Goal: Information Seeking & Learning: Learn about a topic

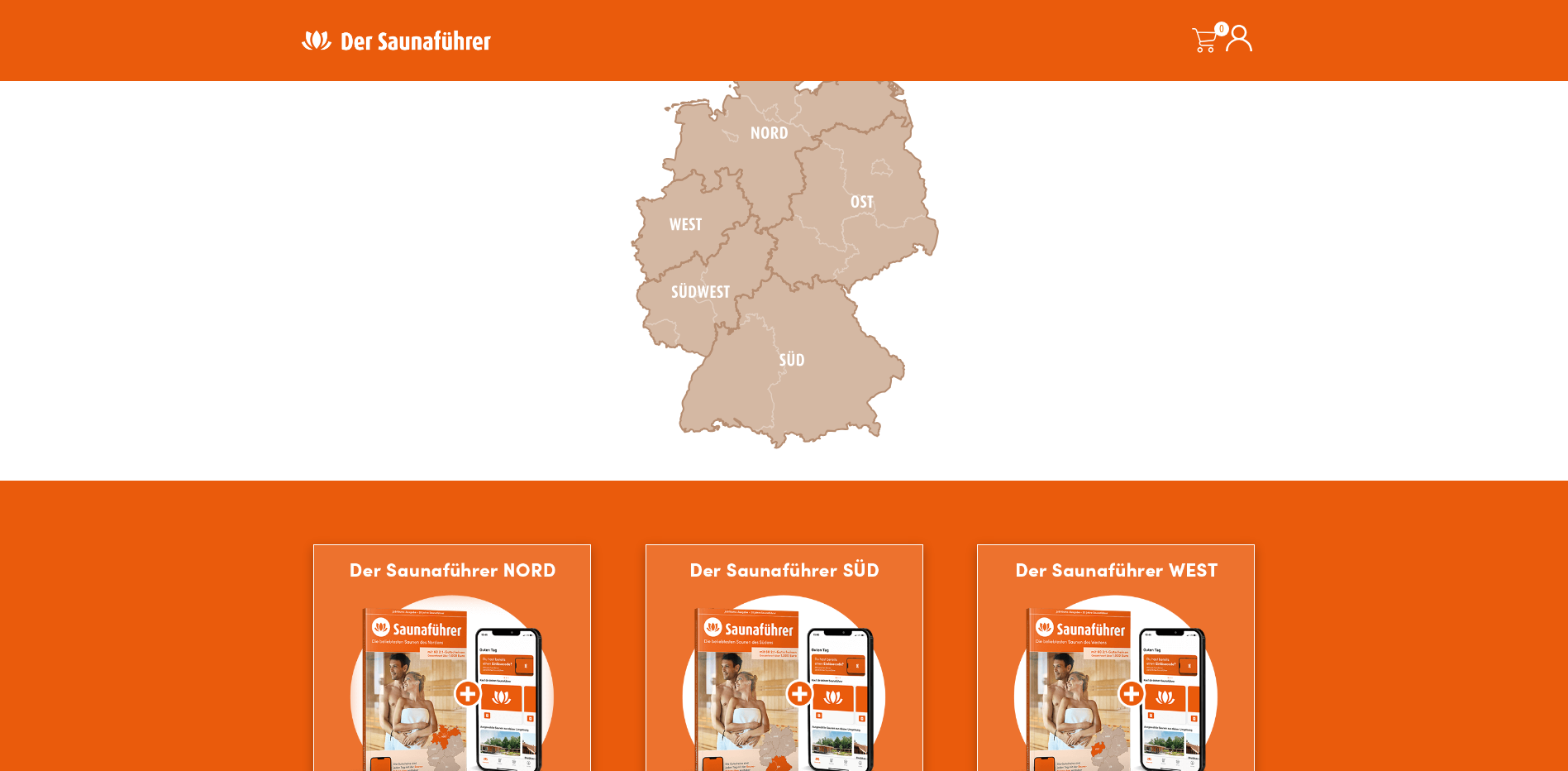
scroll to position [909, 0]
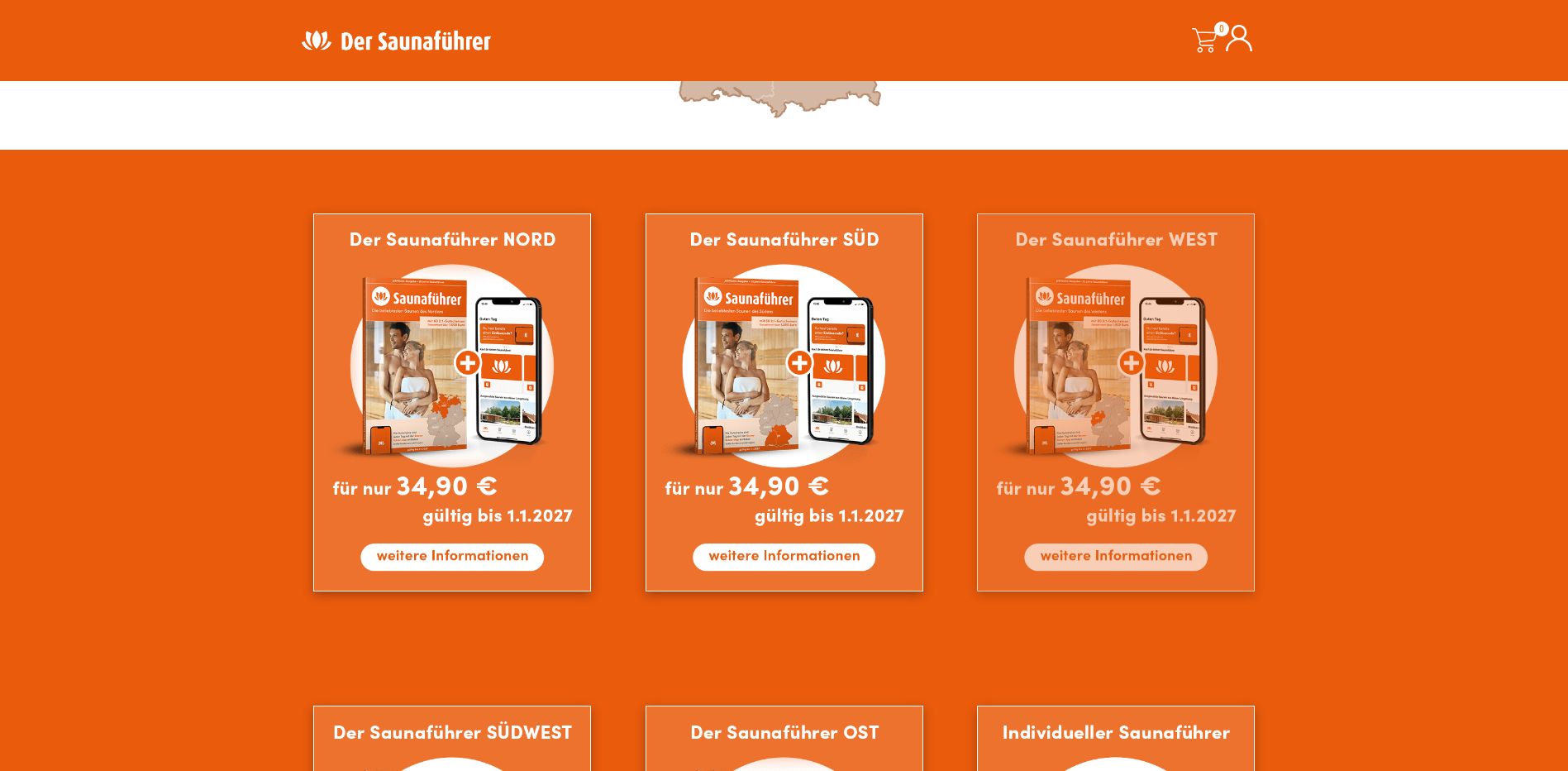
click at [1110, 390] on img at bounding box center [1116, 402] width 277 height 378
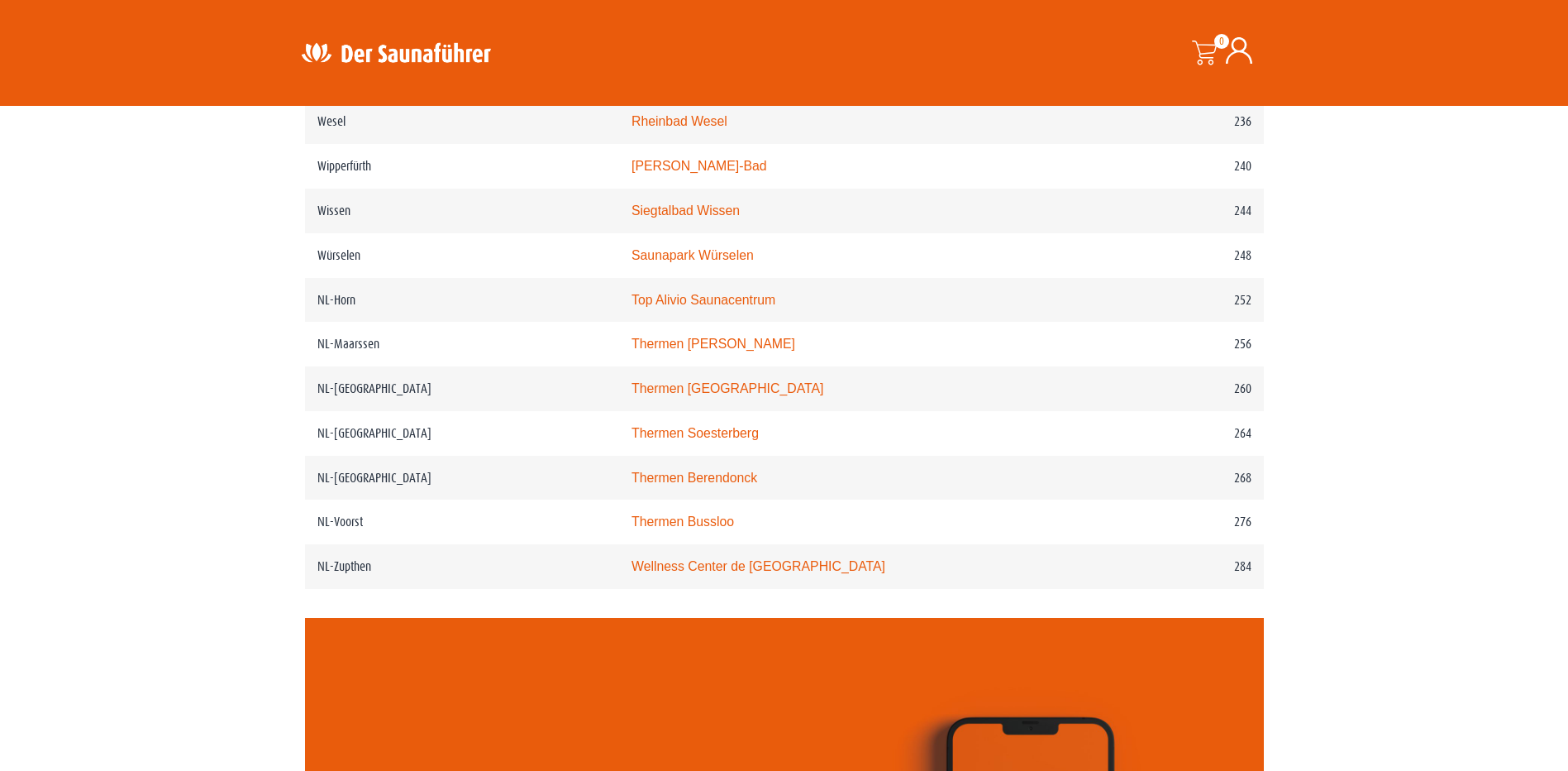
scroll to position [3308, 0]
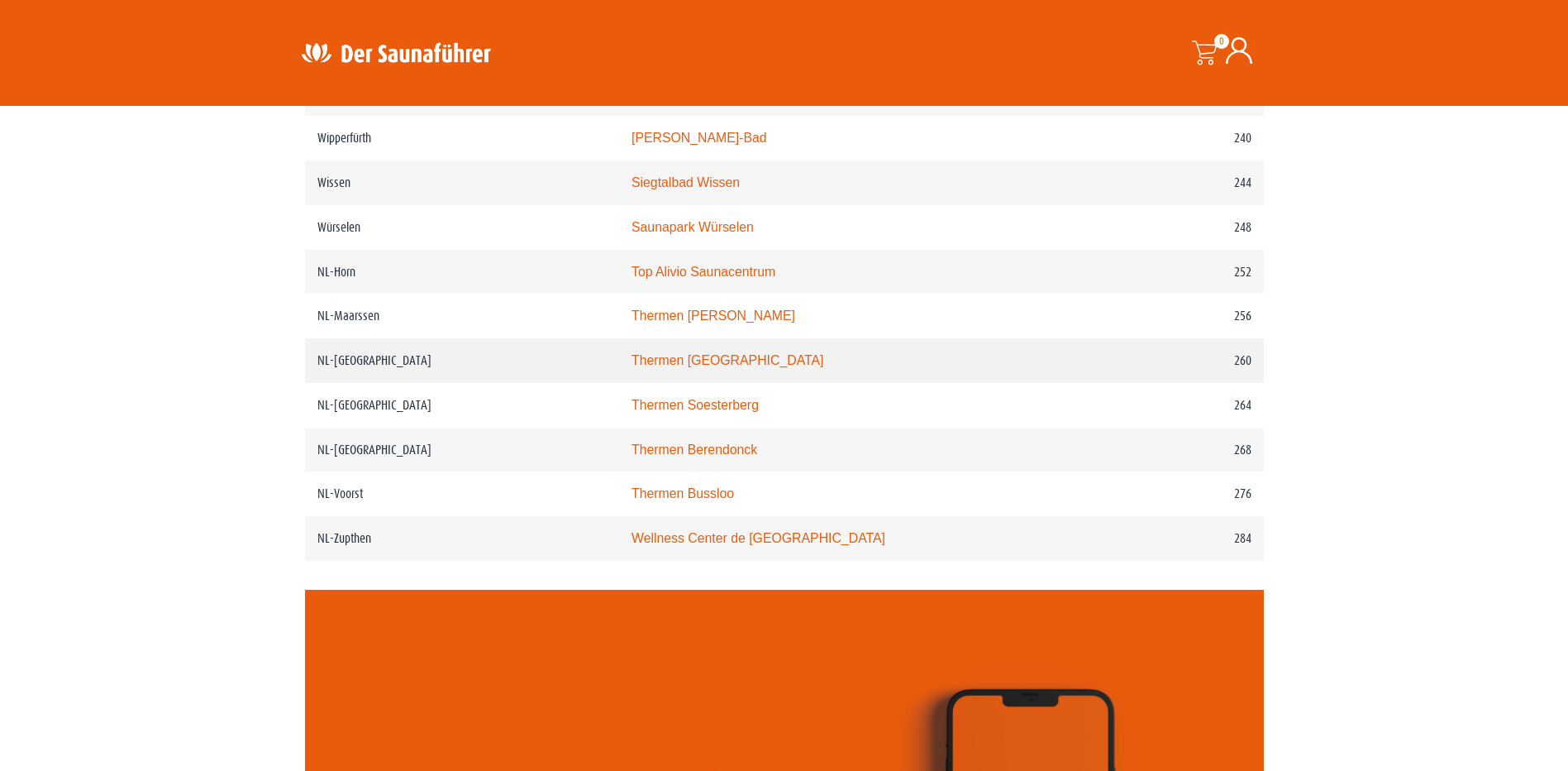
click at [712, 367] on link "Thermen Maastricht" at bounding box center [728, 360] width 193 height 14
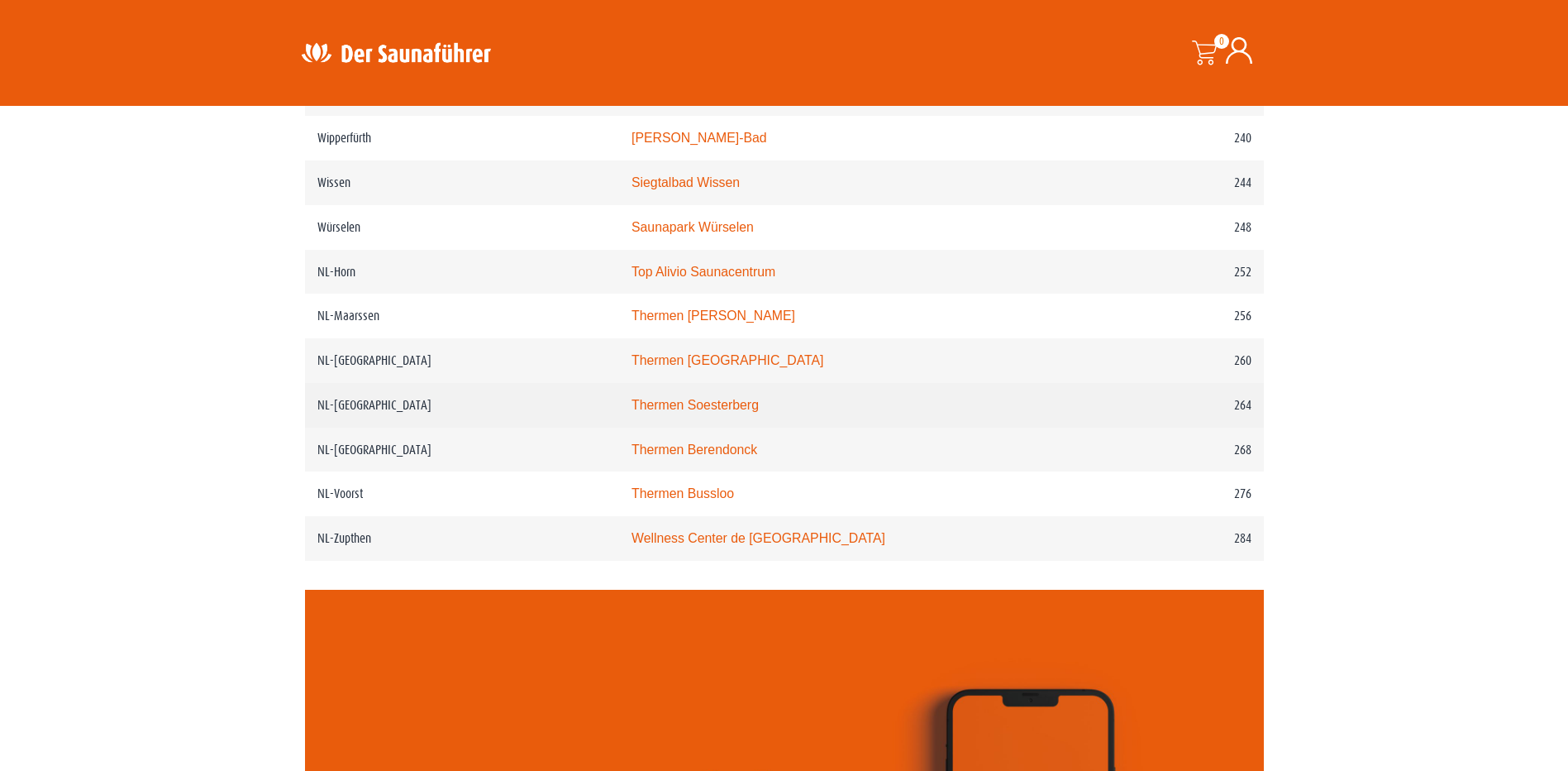
click at [759, 412] on link "Thermen Soesterberg" at bounding box center [695, 405] width 127 height 14
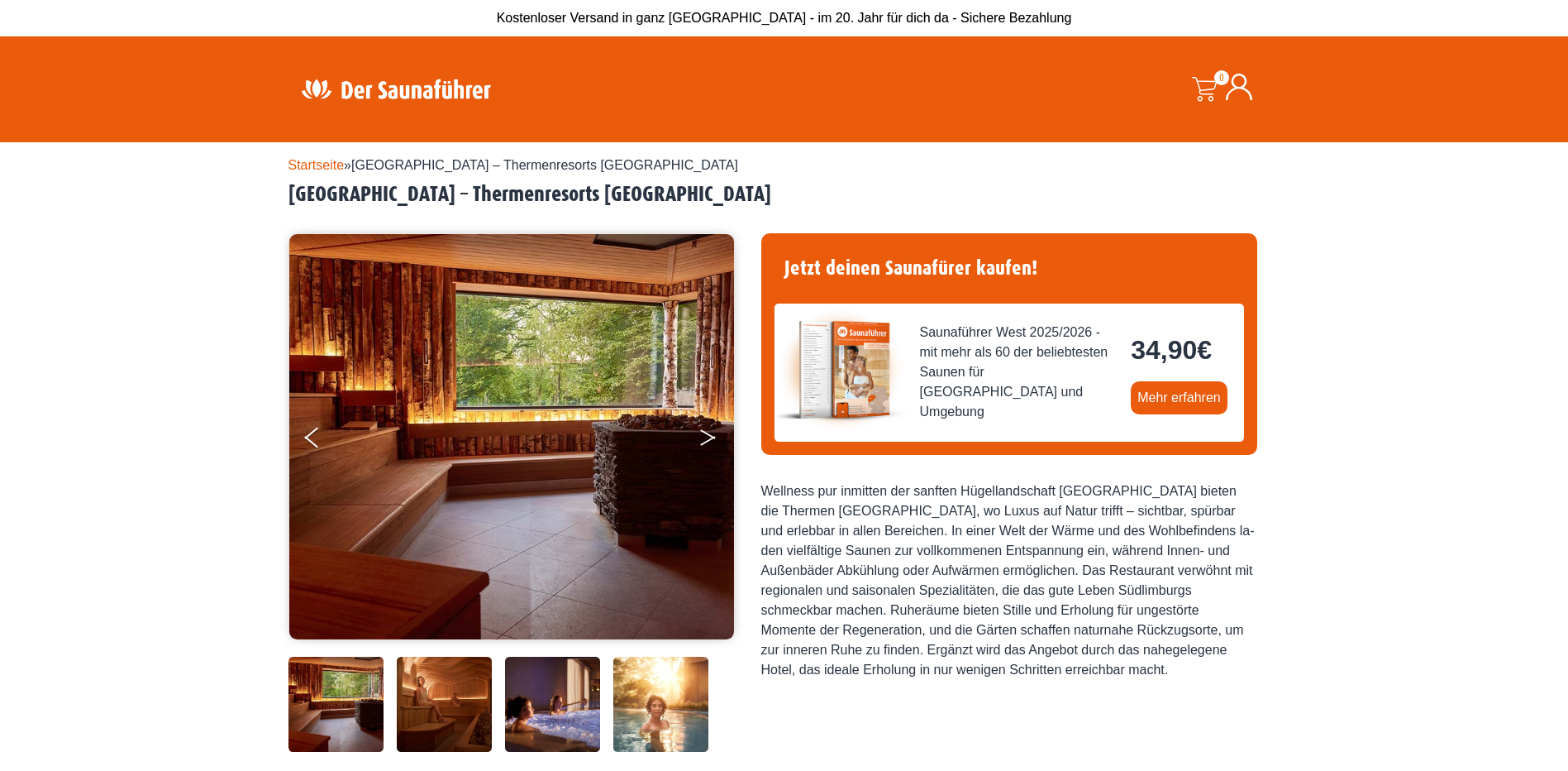
click at [710, 437] on icon "Next" at bounding box center [707, 441] width 15 height 10
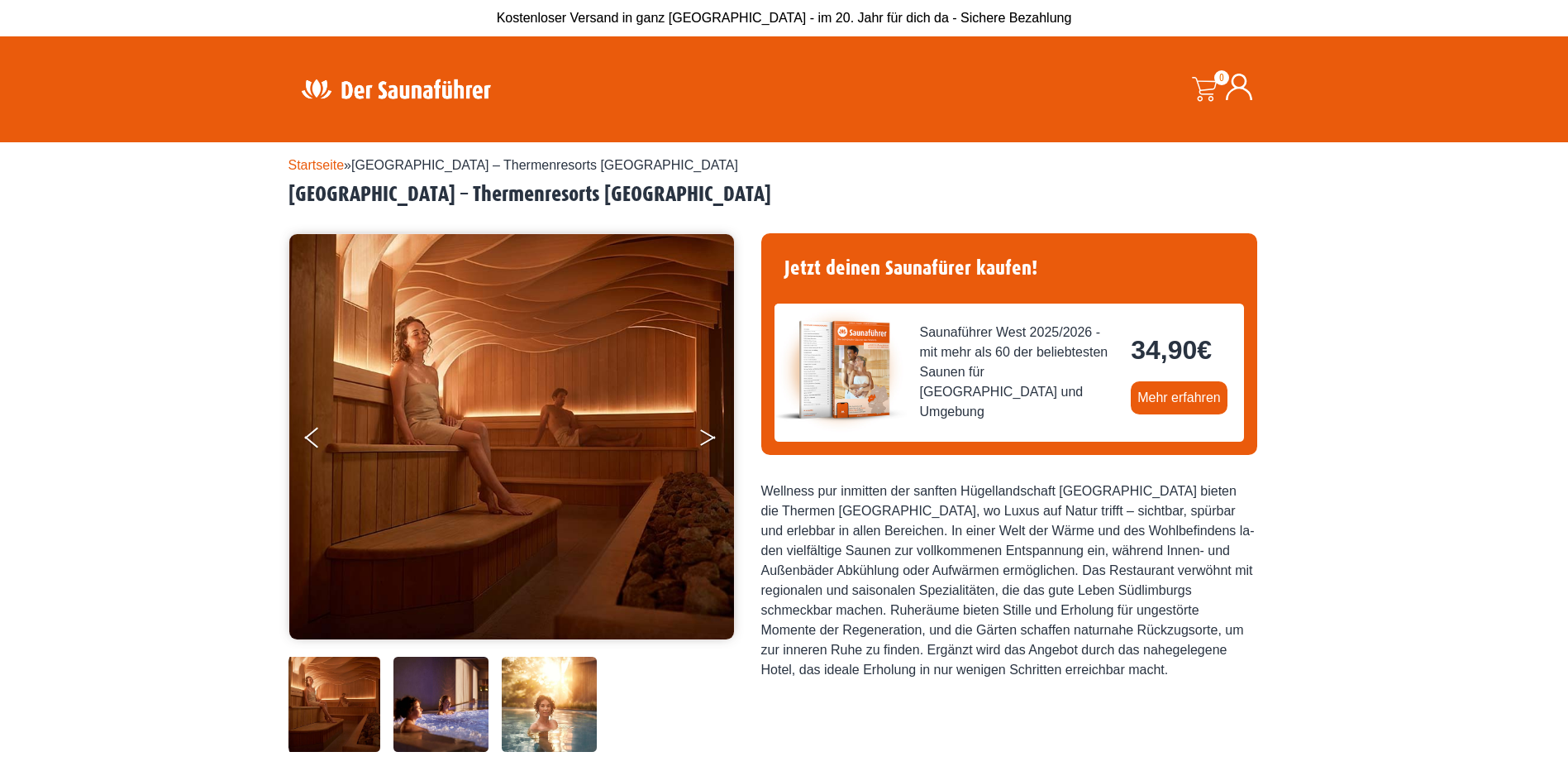
click at [710, 437] on icon "Next" at bounding box center [707, 441] width 15 height 10
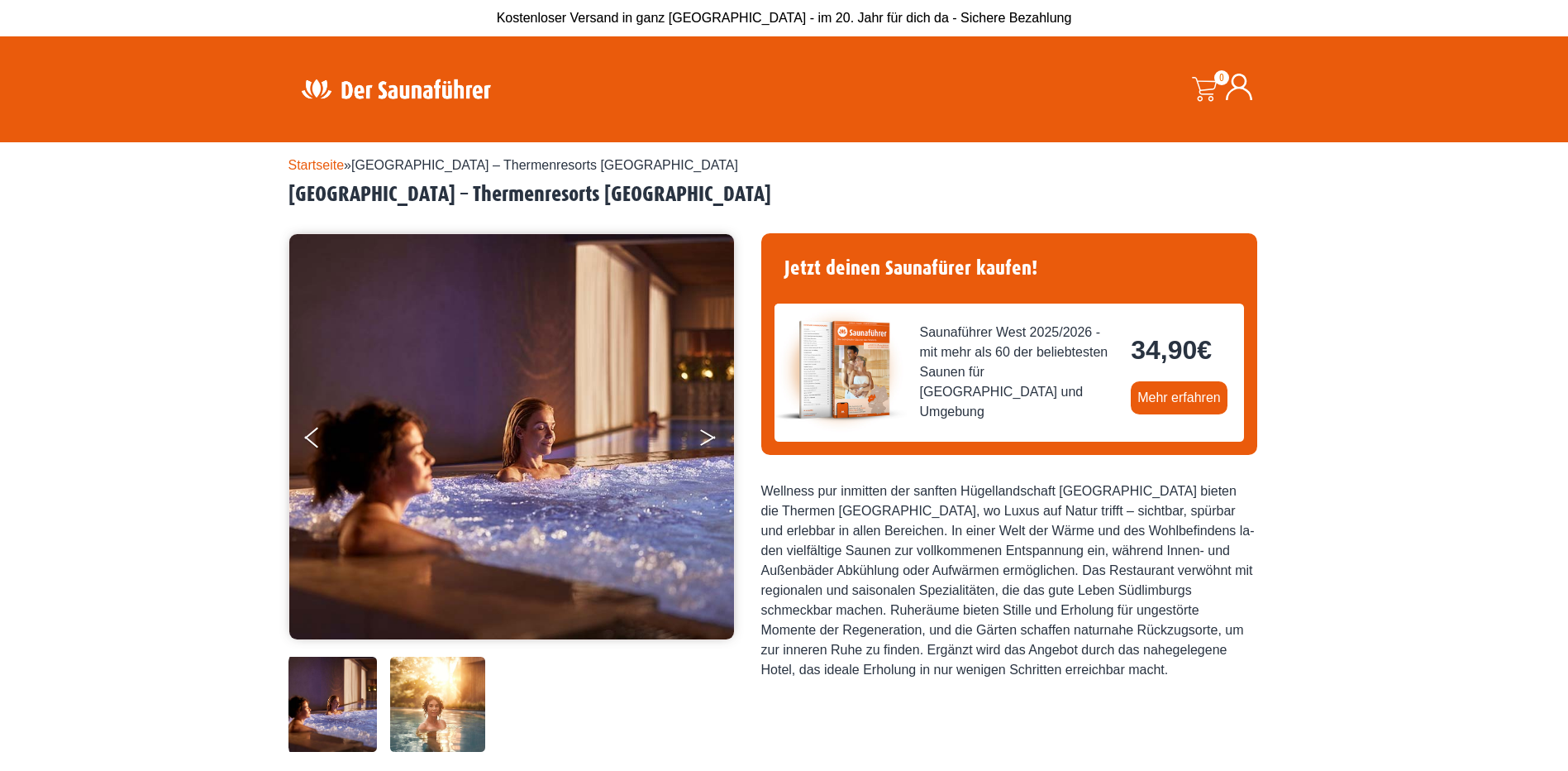
click at [710, 437] on icon "Next" at bounding box center [707, 441] width 15 height 10
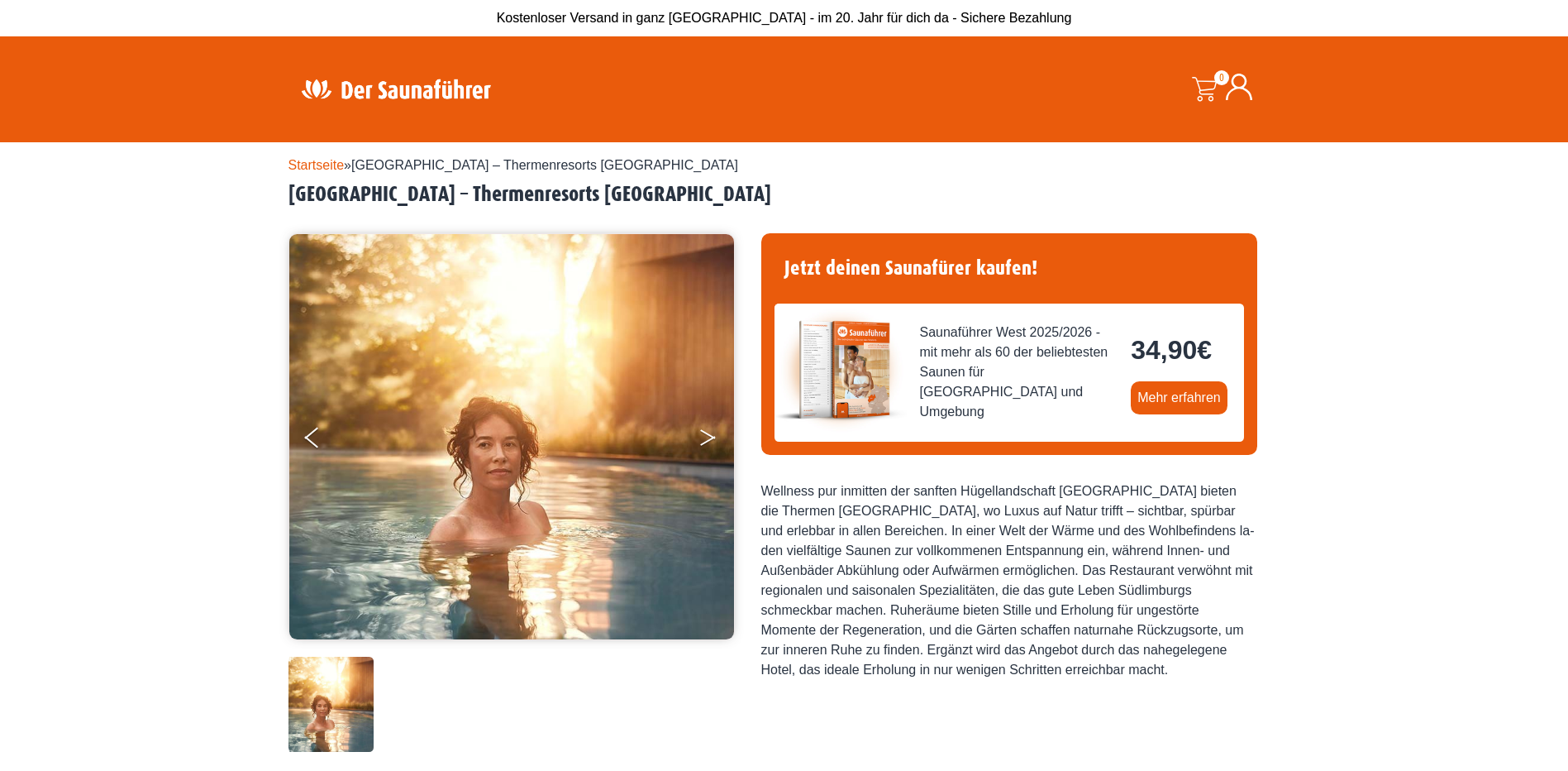
click at [710, 437] on icon "Next" at bounding box center [707, 441] width 15 height 10
click at [710, 436] on icon "Next" at bounding box center [707, 435] width 15 height 10
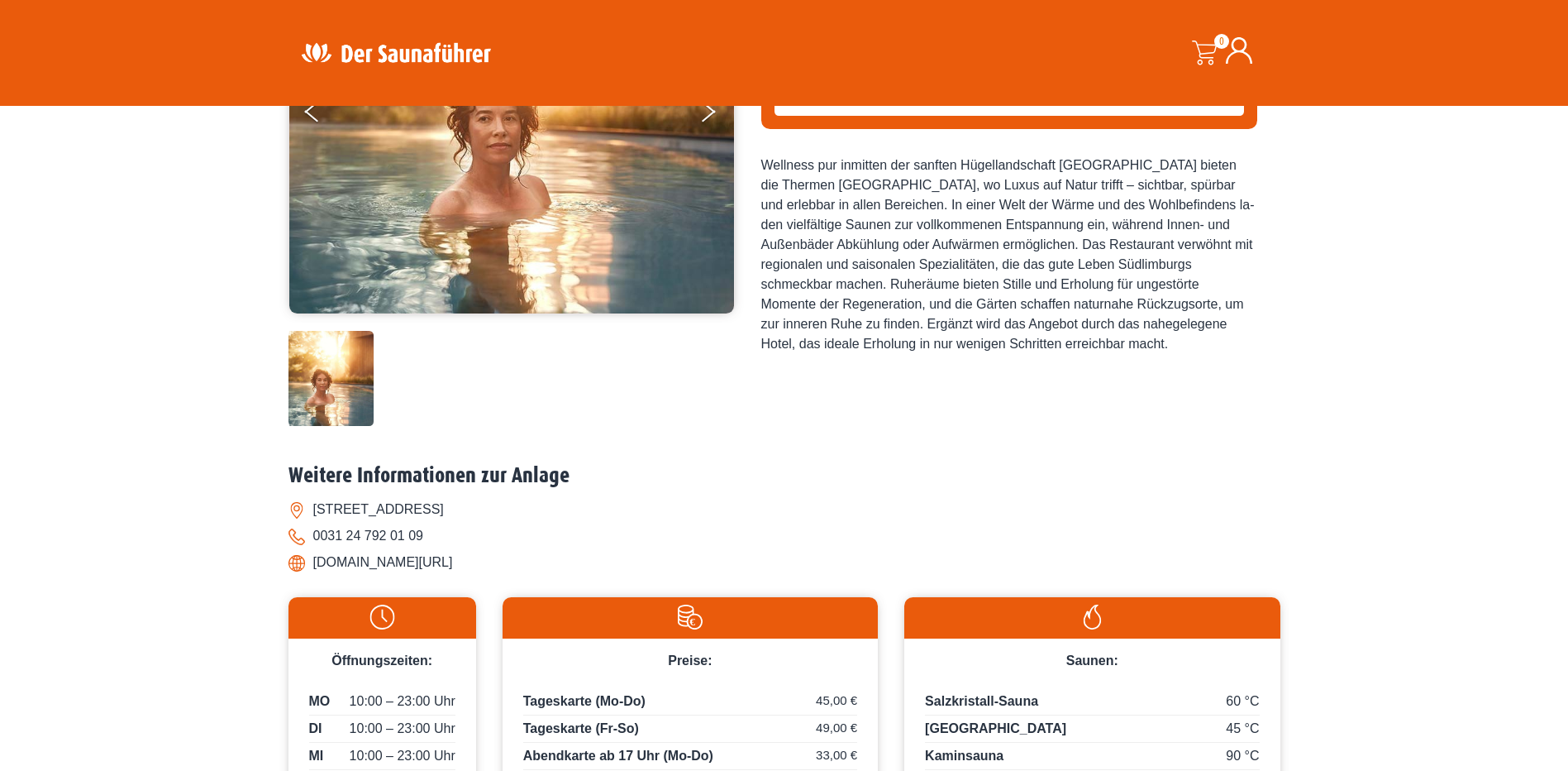
scroll to position [330, 0]
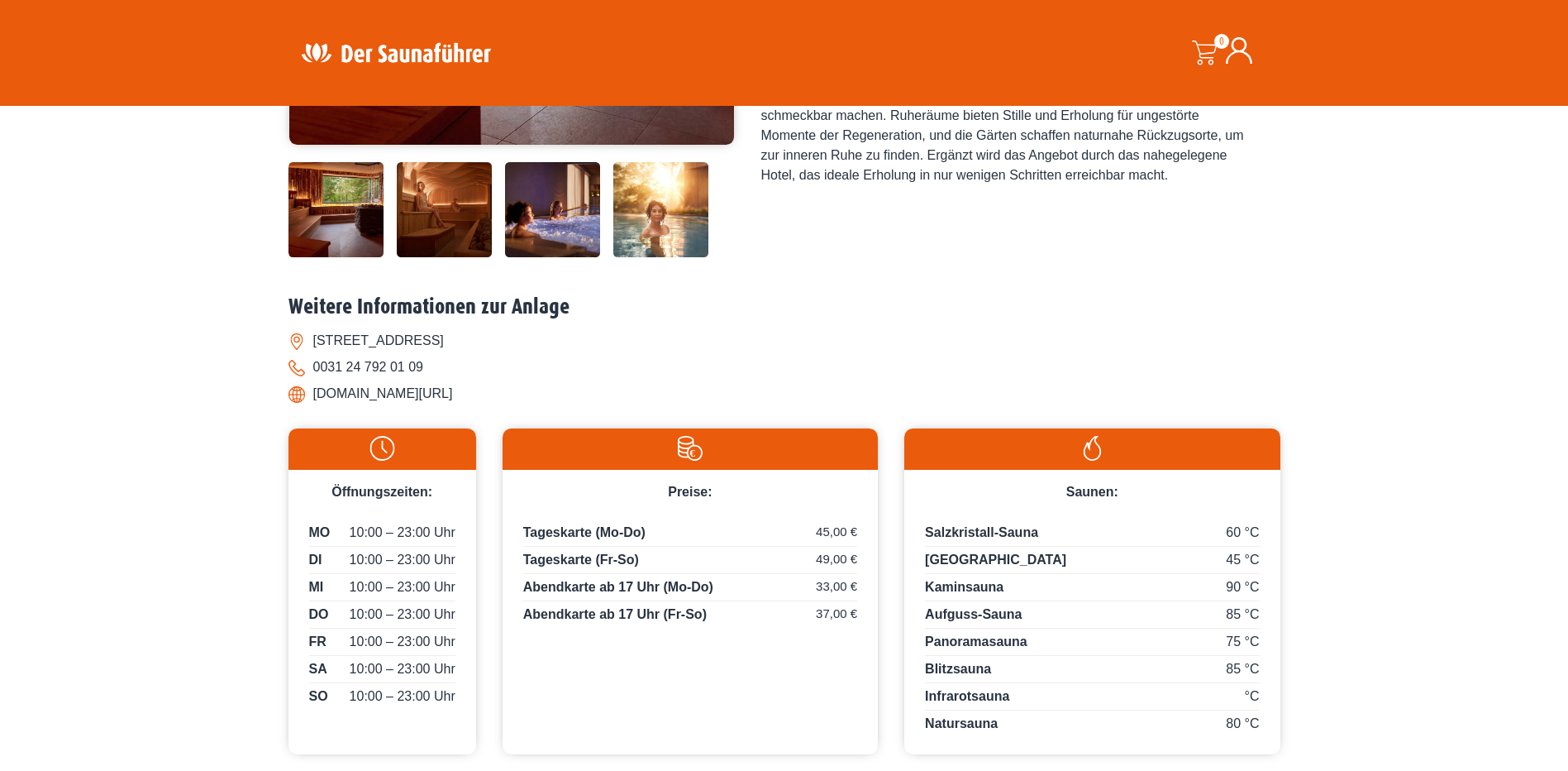
scroll to position [579, 0]
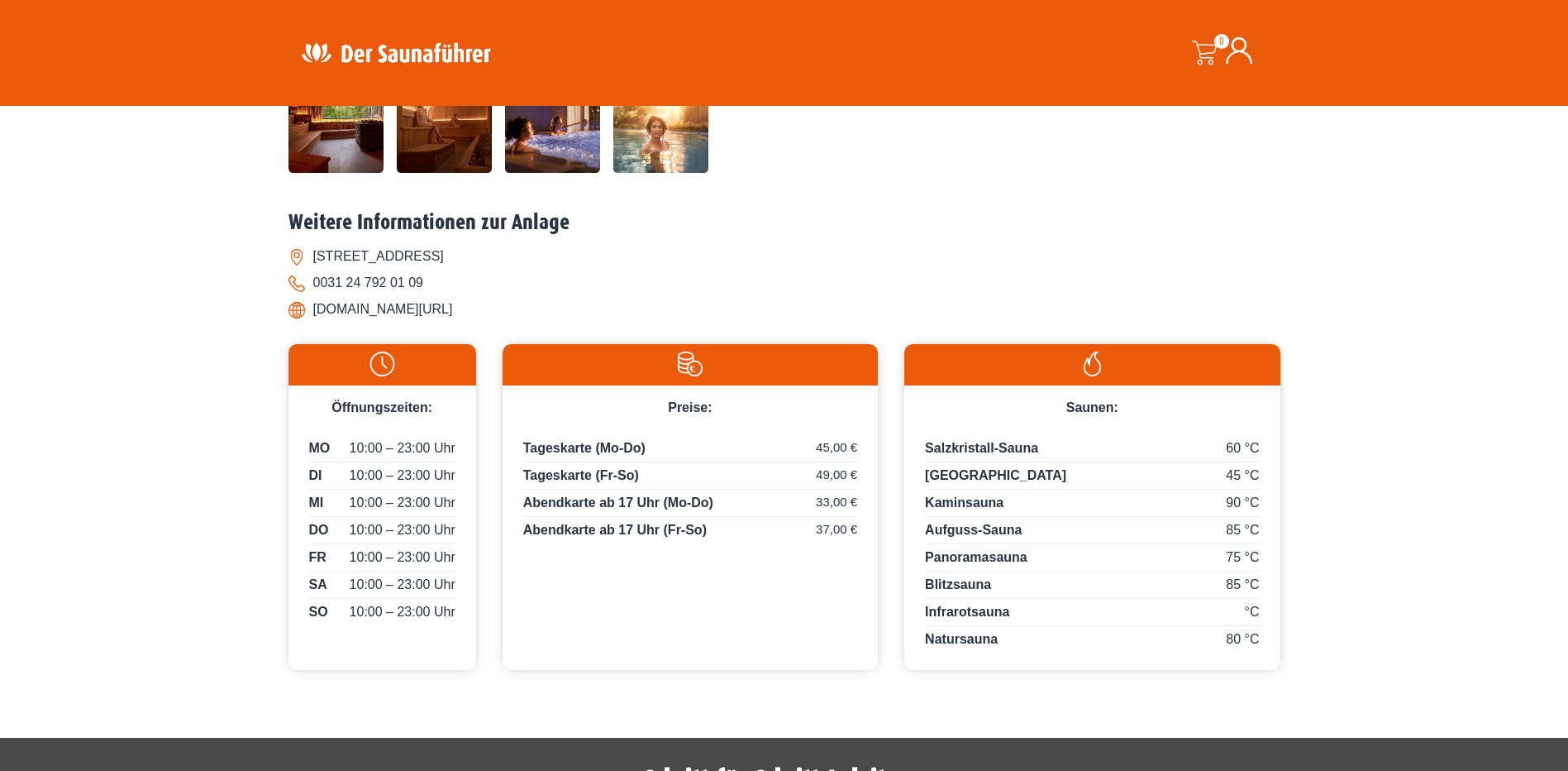
drag, startPoint x: 507, startPoint y: 308, endPoint x: 311, endPoint y: 306, distance: 196.0
click at [311, 306] on li "www.thermenmaastricht.de/" at bounding box center [784, 309] width 992 height 26
copy li "www.thermenmaastricht.de/"
click at [194, 418] on div "Startseite » Maastricht – Thermenresorts Maastricht Maastricht – Thermenresorts…" at bounding box center [784, 130] width 1568 height 1133
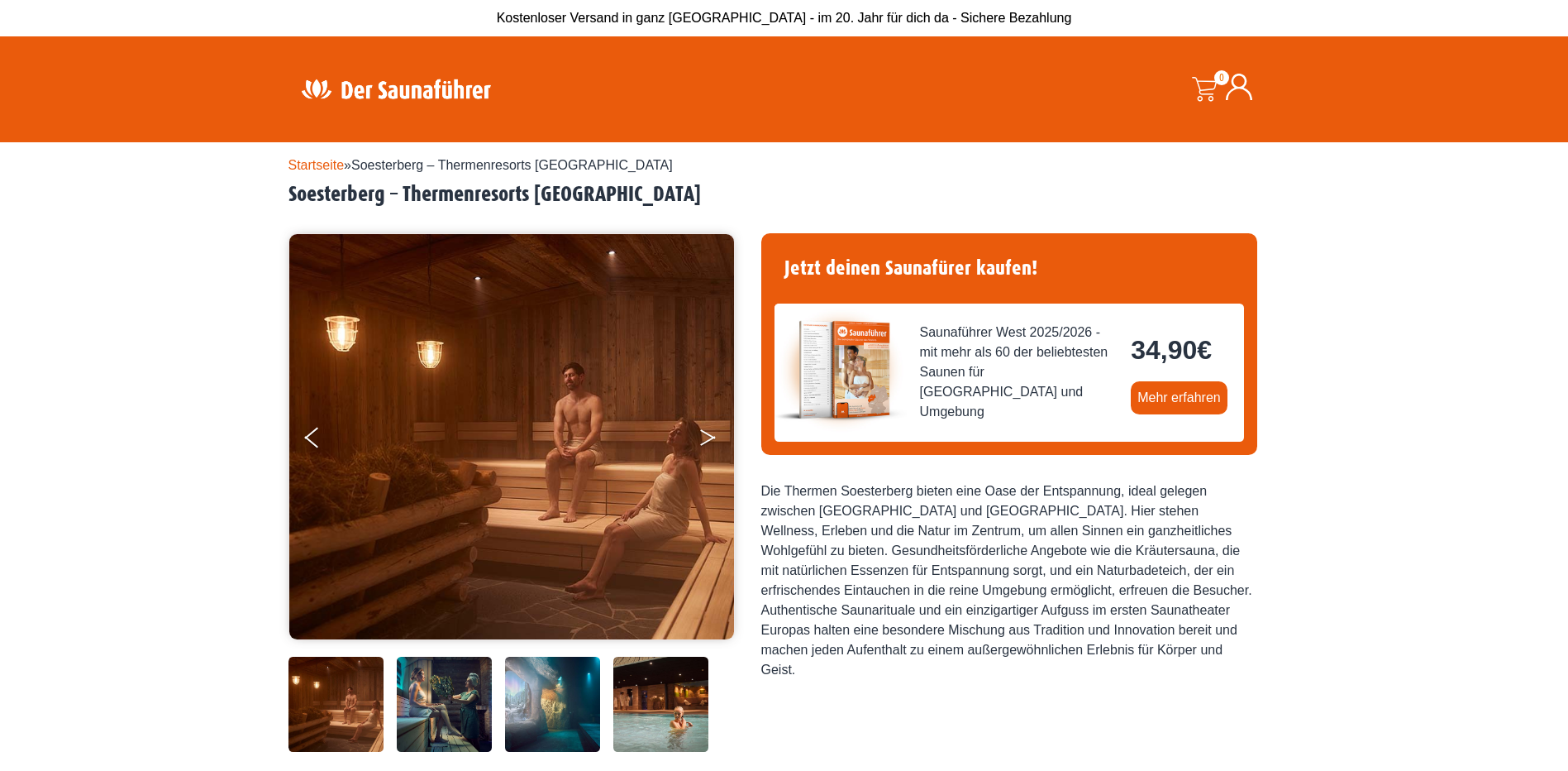
click at [709, 433] on button "Next" at bounding box center [719, 441] width 41 height 41
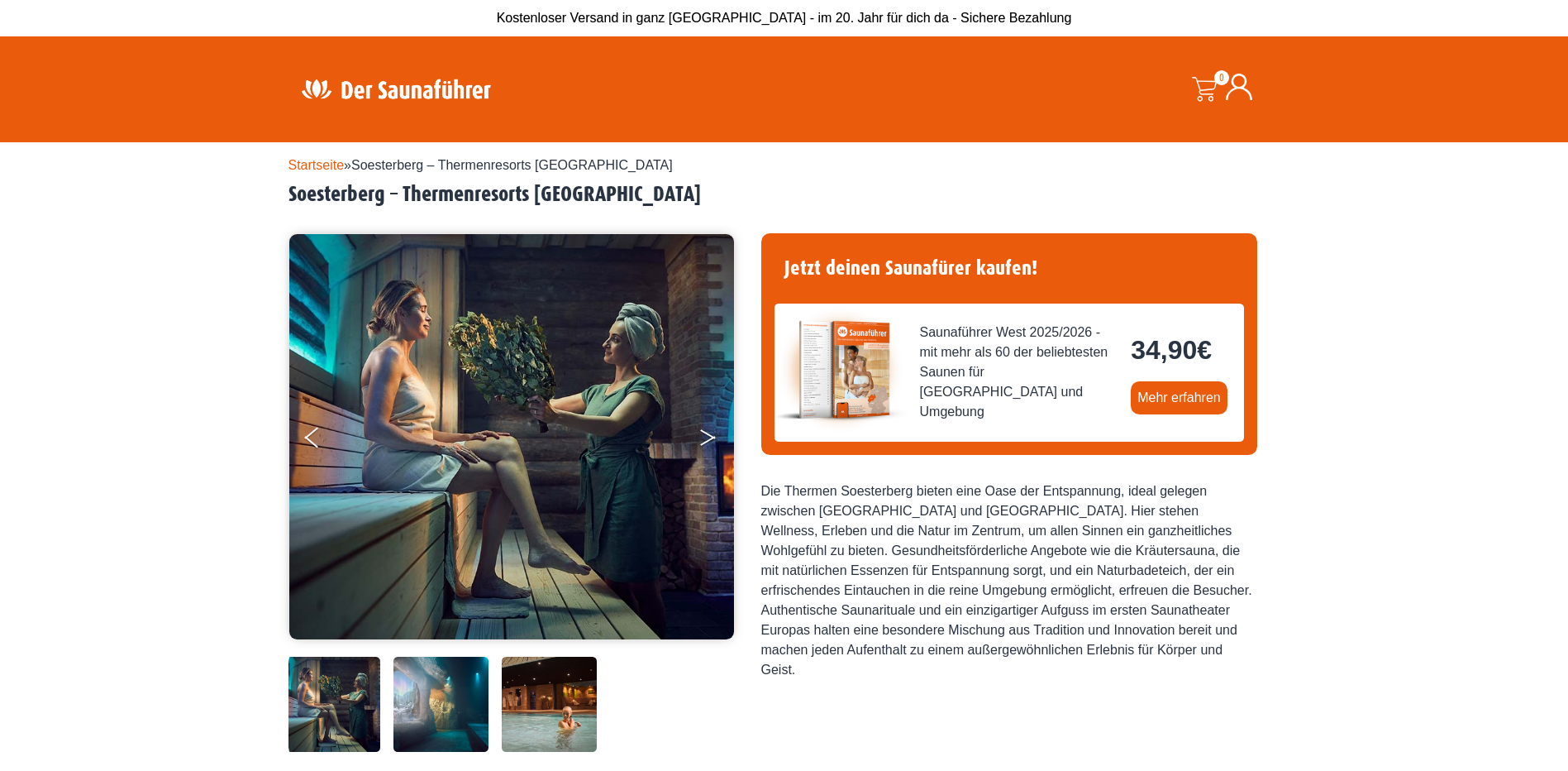
click at [709, 433] on button "Next" at bounding box center [719, 441] width 41 height 41
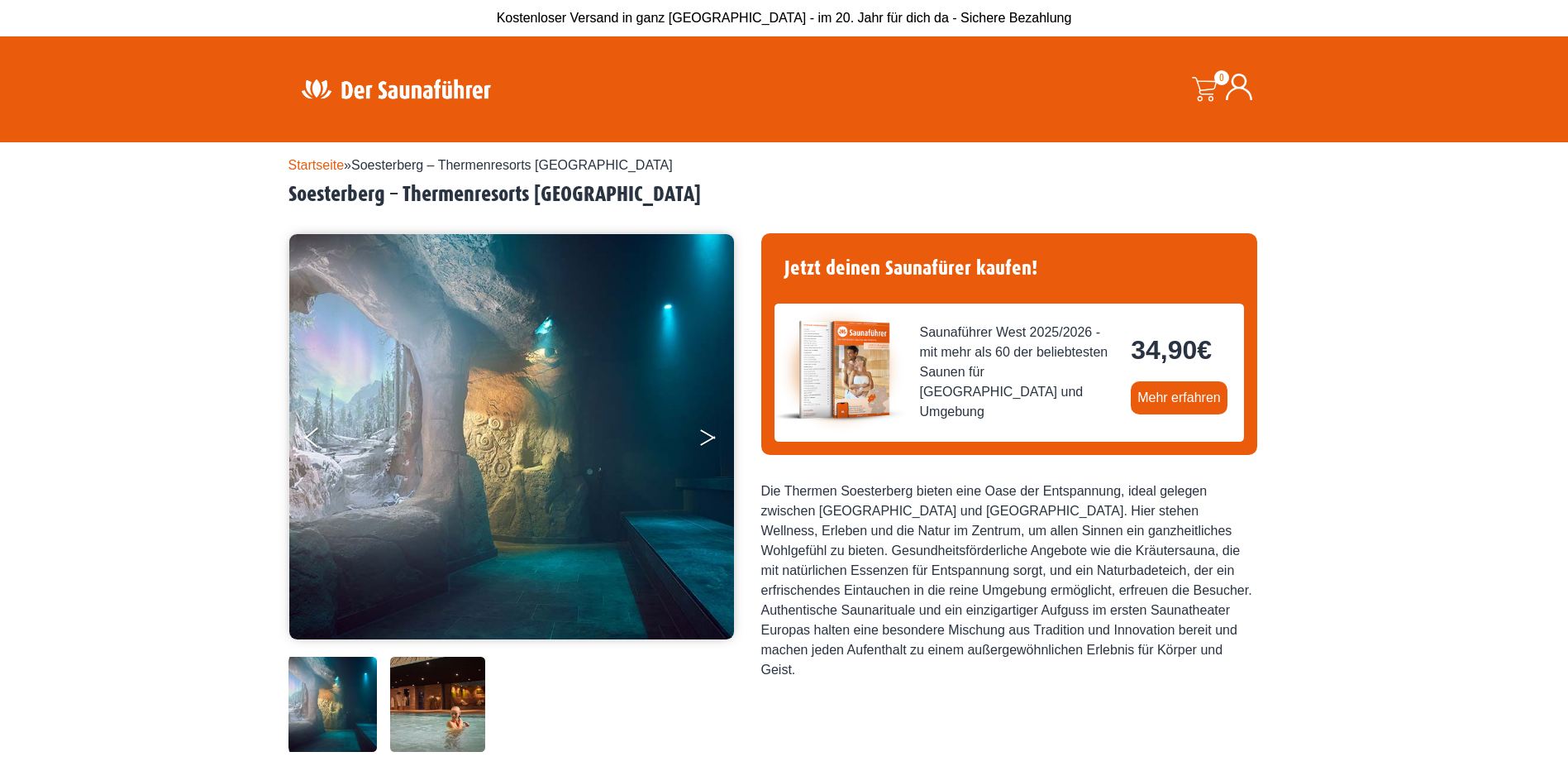
click at [709, 433] on button "Next" at bounding box center [719, 441] width 41 height 41
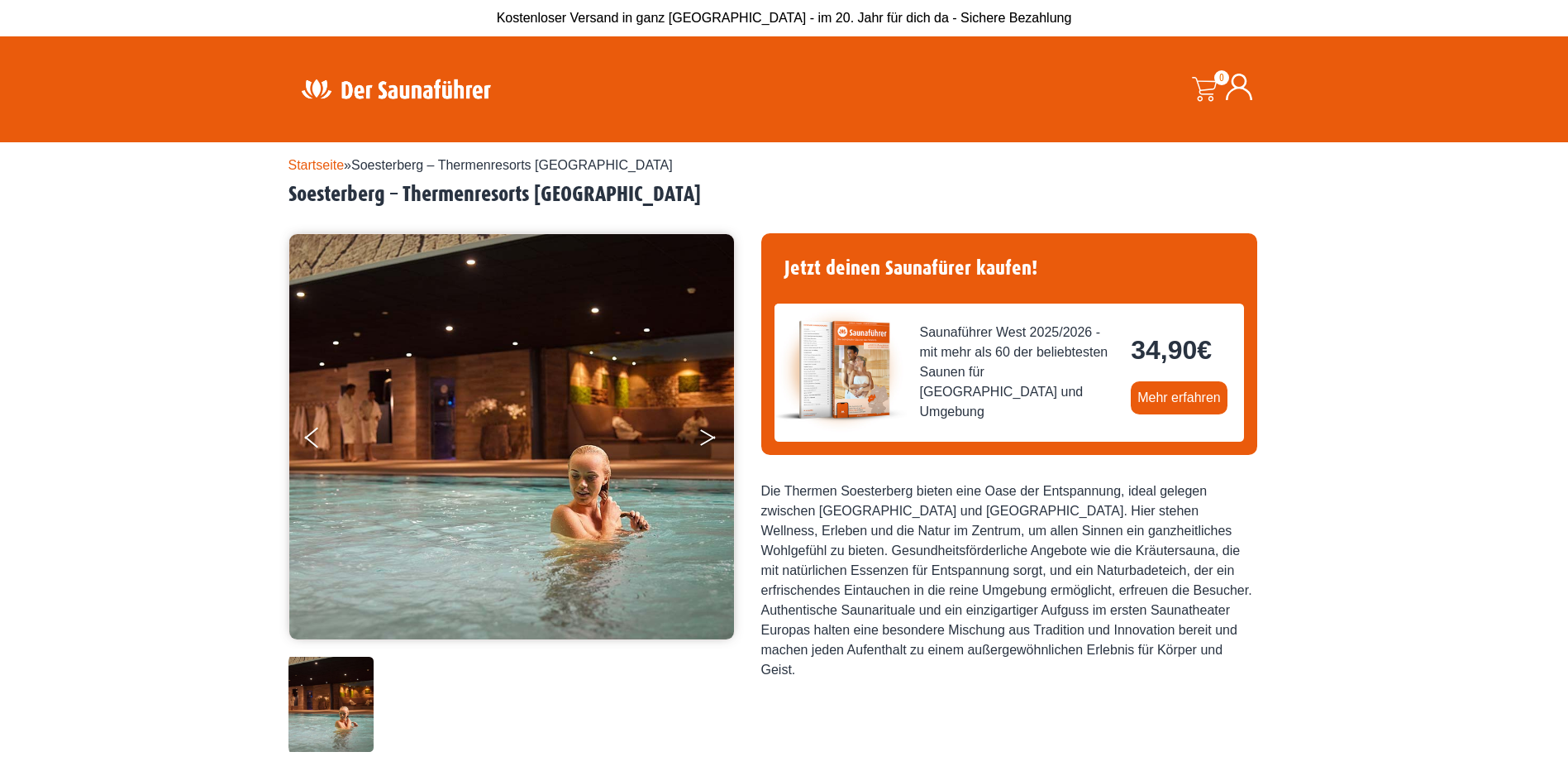
click at [709, 433] on button "Next" at bounding box center [719, 441] width 41 height 41
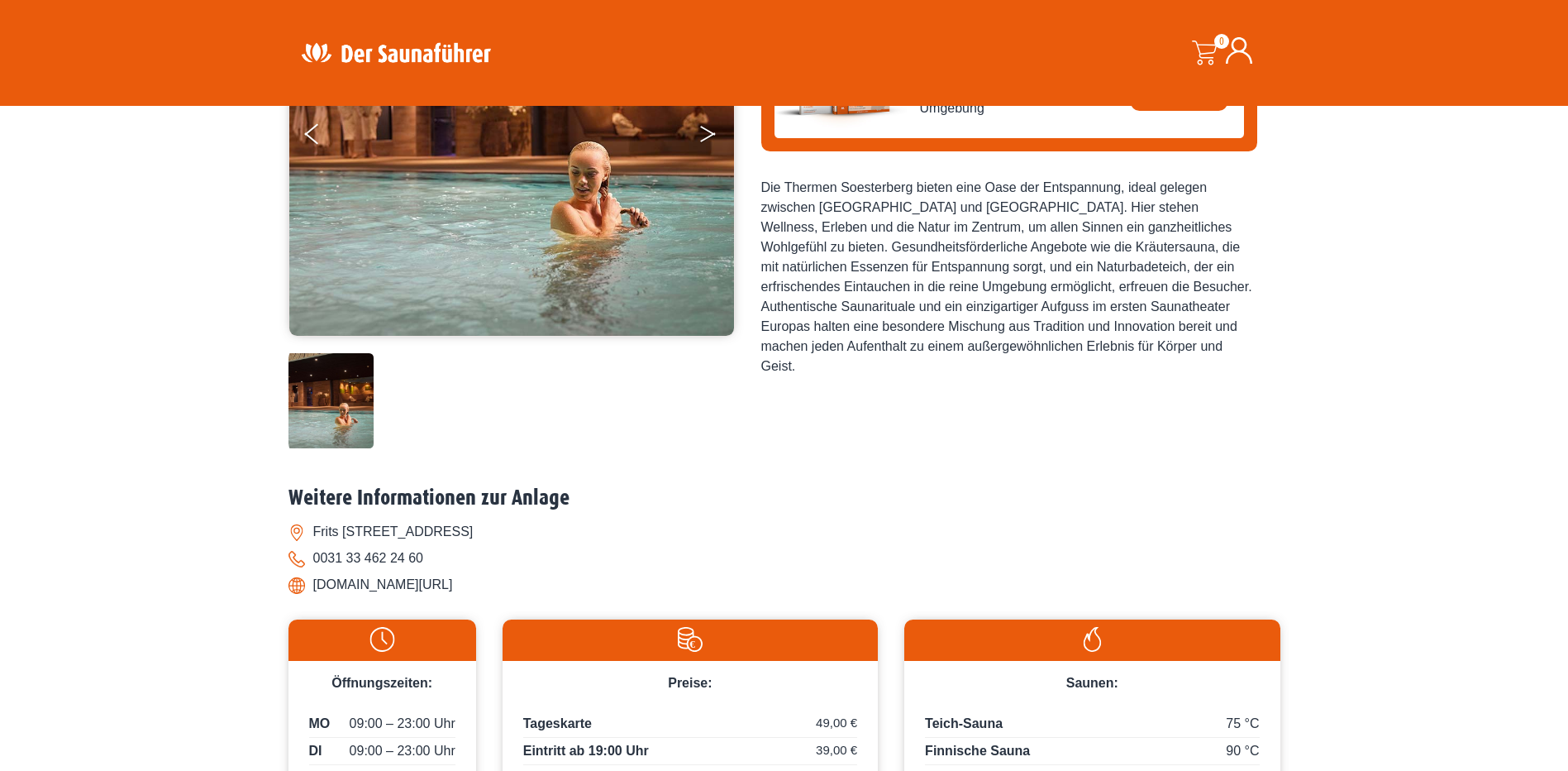
scroll to position [413, 0]
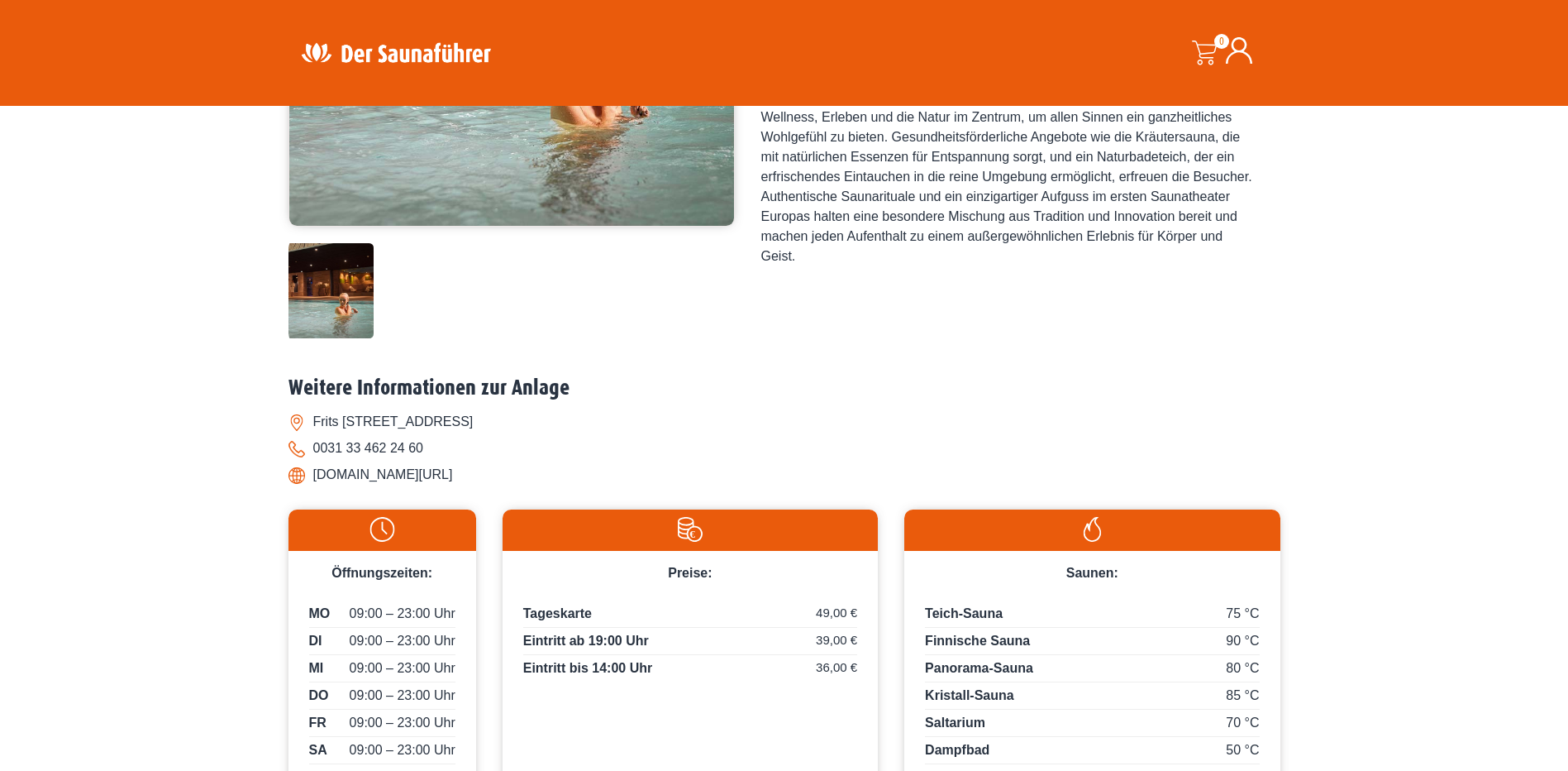
drag, startPoint x: 516, startPoint y: 482, endPoint x: 311, endPoint y: 483, distance: 205.0
click at [311, 483] on li "[DOMAIN_NAME][URL]" at bounding box center [784, 474] width 992 height 26
copy li "[DOMAIN_NAME][URL]"
